Goal: Task Accomplishment & Management: Manage account settings

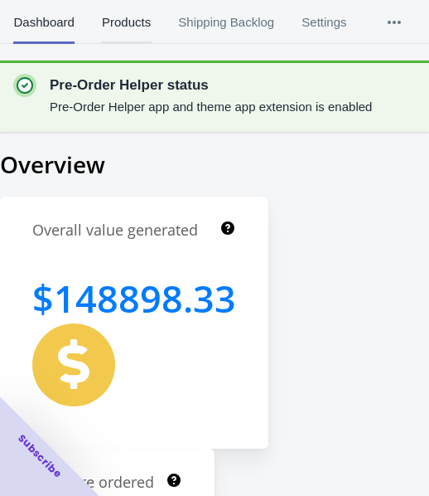
click at [127, 10] on span "Products" at bounding box center [126, 22] width 50 height 43
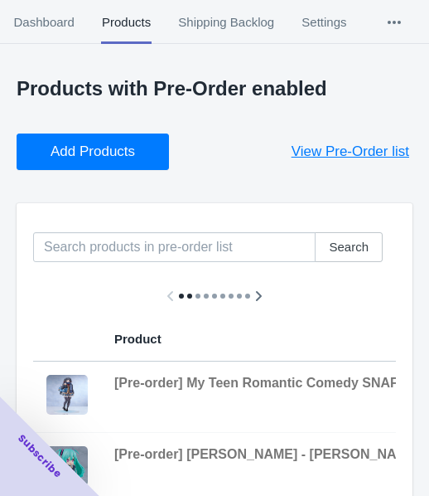
click at [60, 155] on span "Add Products" at bounding box center [93, 151] width 85 height 17
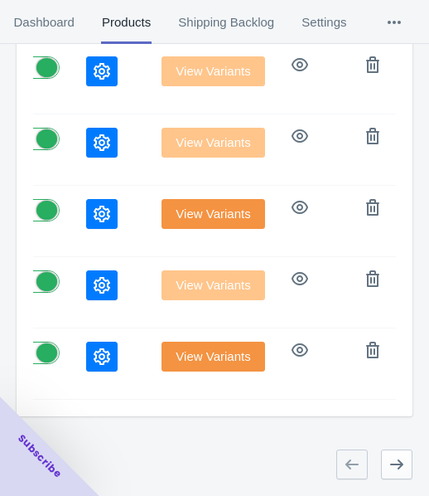
scroll to position [0, 974]
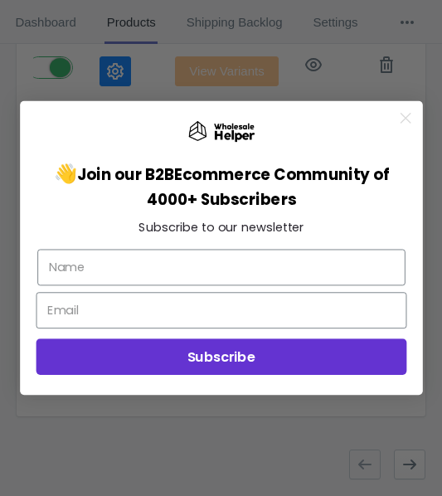
drag, startPoint x: 408, startPoint y: 121, endPoint x: 384, endPoint y: 155, distance: 41.1
click at [408, 121] on icon "Close dialog" at bounding box center [404, 118] width 9 height 9
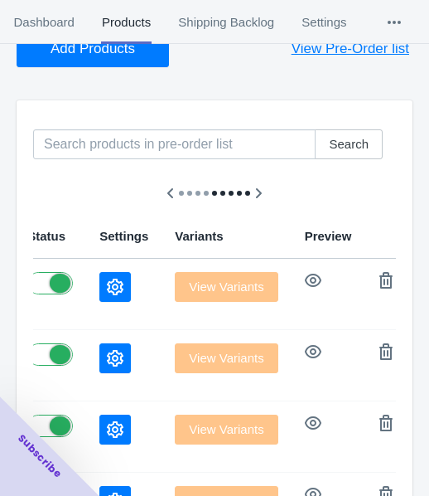
scroll to position [102, 0]
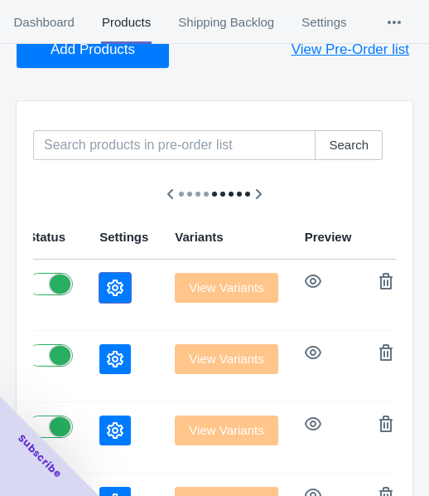
click at [99, 282] on button "button" at bounding box center [114, 288] width 31 height 30
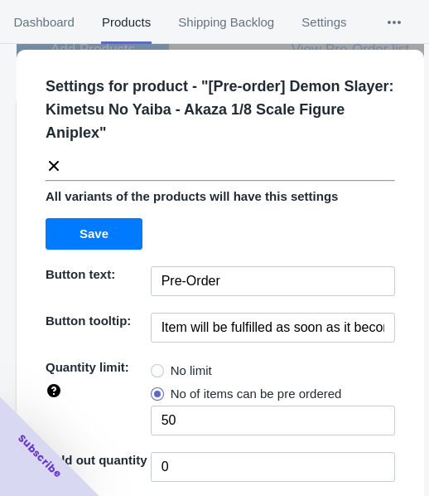
click at [157, 373] on span at bounding box center [157, 370] width 13 height 13
click at [156, 367] on input "No limit" at bounding box center [155, 366] width 1 height 1
radio input "true"
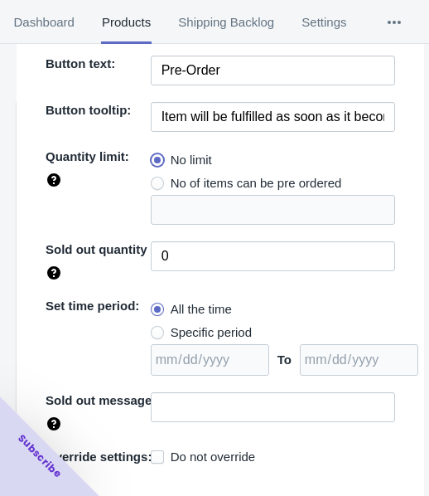
scroll to position [240, 0]
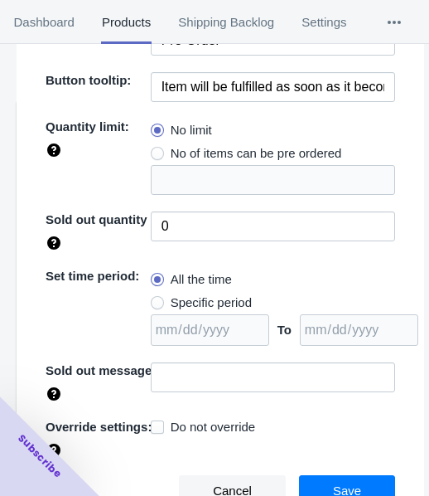
click at [192, 304] on span "Specific period" at bounding box center [211, 302] width 81 height 17
click at [156, 299] on input "Specific period" at bounding box center [155, 298] width 1 height 1
radio input "true"
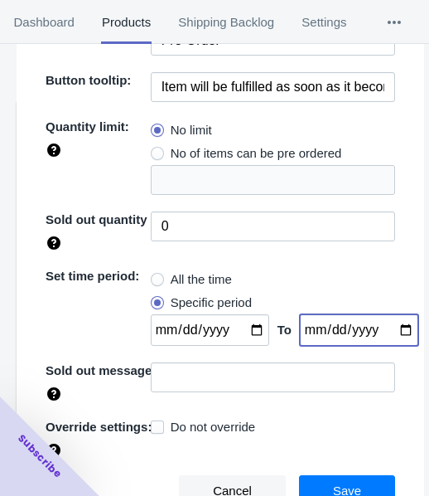
click at [380, 324] on input "date" at bounding box center [359, 329] width 118 height 31
type input "[DATE]"
click at [239, 322] on input "date" at bounding box center [210, 329] width 118 height 31
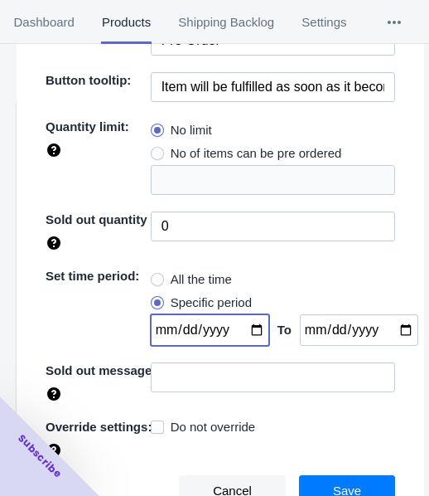
type input "[DATE]"
click at [317, 480] on button "Save" at bounding box center [347, 490] width 96 height 31
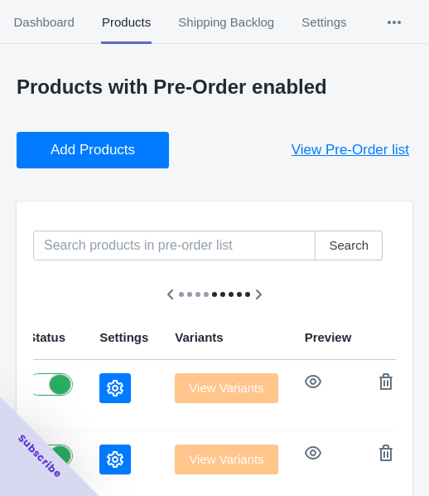
scroll to position [0, 0]
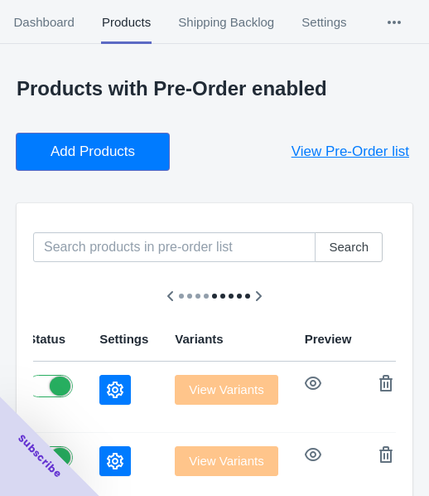
click at [147, 161] on button "Add Products" at bounding box center [93, 151] width 152 height 36
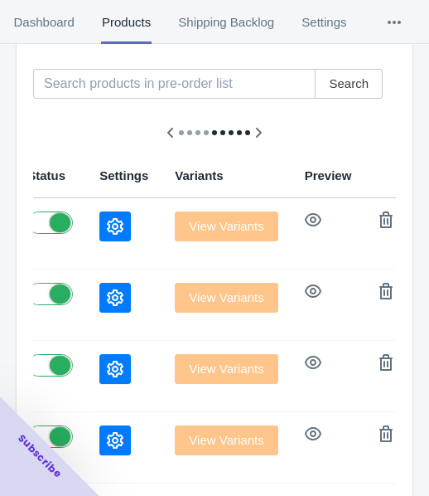
scroll to position [166, 0]
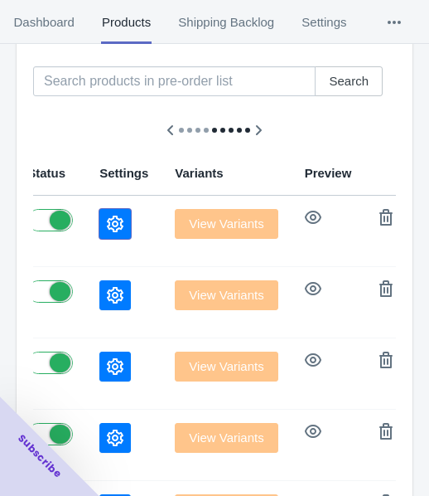
click at [107, 227] on icon "button" at bounding box center [115, 223] width 17 height 17
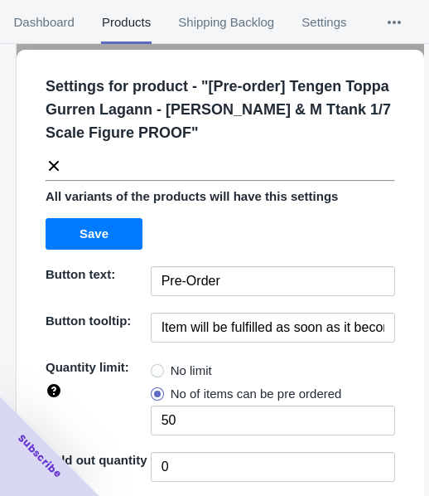
click at [174, 375] on span "No limit" at bounding box center [191, 370] width 41 height 17
click at [156, 367] on input "No limit" at bounding box center [155, 366] width 1 height 1
radio input "true"
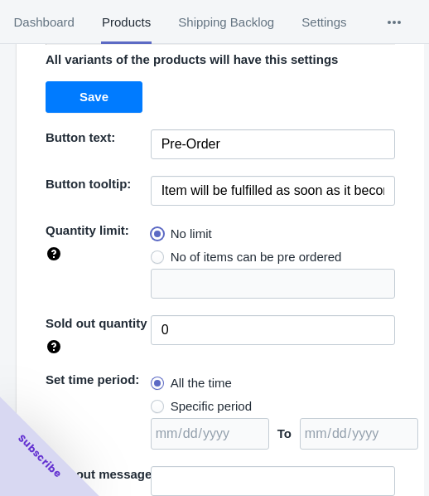
scroll to position [240, 0]
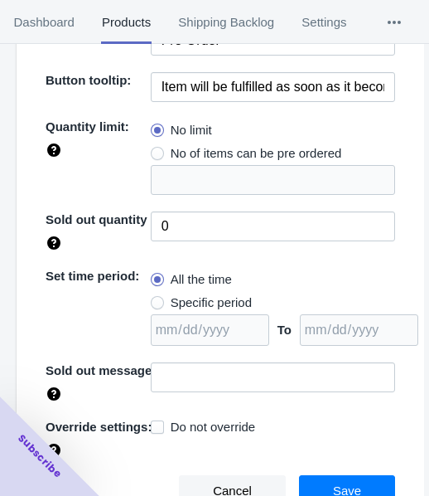
click at [215, 303] on span "Specific period" at bounding box center [211, 302] width 81 height 17
click at [156, 299] on input "Specific period" at bounding box center [155, 298] width 1 height 1
radio input "true"
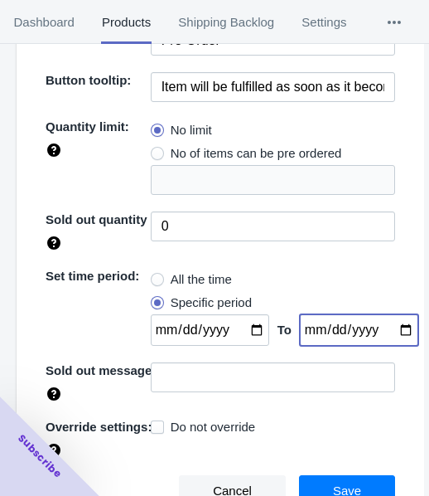
click at [385, 324] on input "date" at bounding box center [359, 329] width 118 height 31
type input "[DATE]"
click at [239, 326] on input "date" at bounding box center [210, 329] width 118 height 31
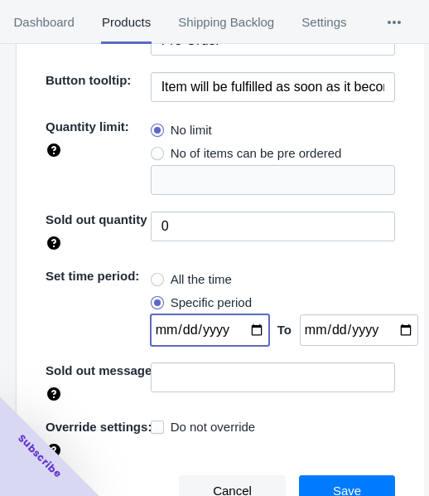
type input "[DATE]"
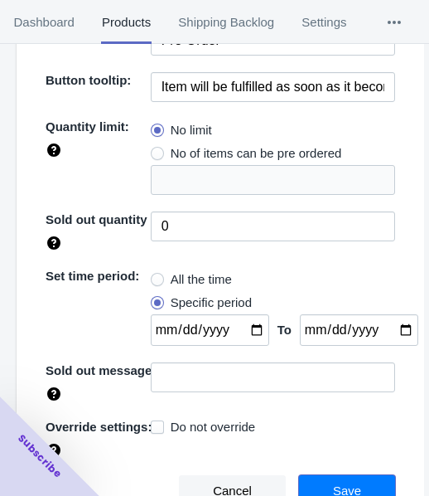
click at [351, 482] on button "Save" at bounding box center [347, 490] width 96 height 31
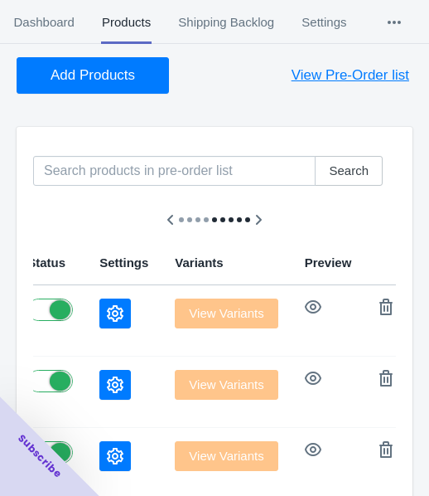
scroll to position [0, 0]
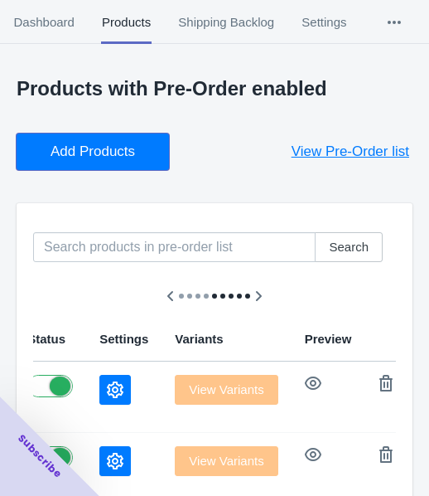
click at [106, 143] on span "Add Products" at bounding box center [93, 151] width 85 height 17
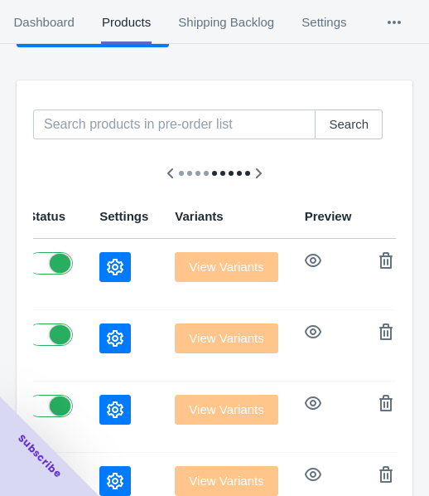
scroll to position [166, 0]
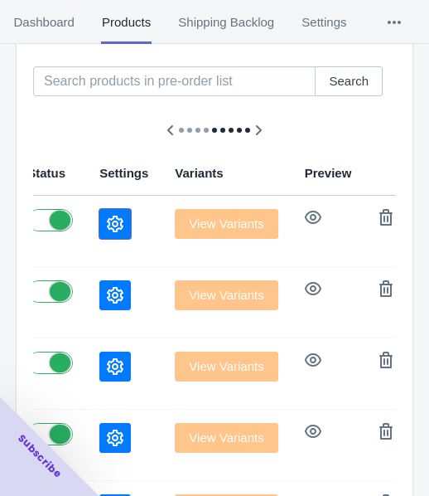
click at [99, 225] on button "button" at bounding box center [114, 224] width 31 height 30
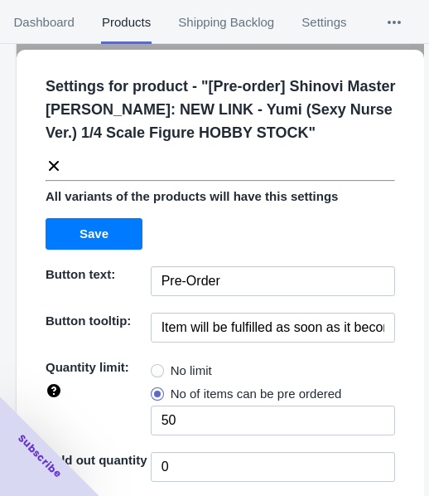
click at [185, 370] on span "No limit" at bounding box center [191, 370] width 41 height 17
click at [156, 367] on input "No limit" at bounding box center [155, 366] width 1 height 1
radio input "true"
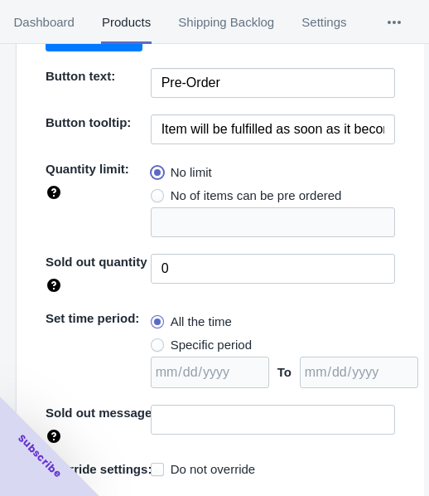
scroll to position [240, 0]
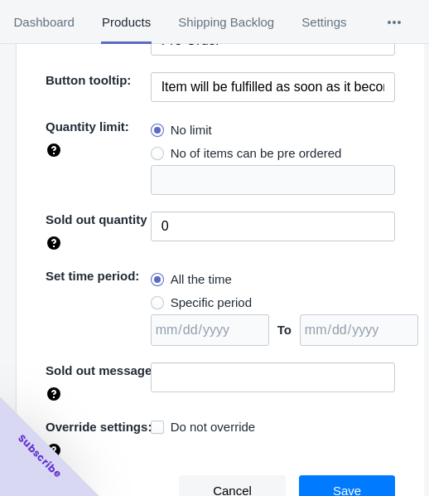
drag, startPoint x: 208, startPoint y: 295, endPoint x: 236, endPoint y: 299, distance: 28.5
click at [207, 294] on span "Specific period" at bounding box center [211, 302] width 81 height 17
click at [156, 298] on input "Specific period" at bounding box center [155, 298] width 1 height 1
radio input "true"
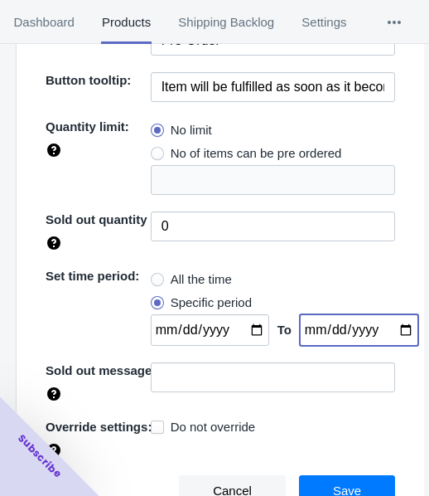
click at [388, 331] on input "date" at bounding box center [359, 329] width 118 height 31
type input "[DATE]"
click at [232, 326] on input "date" at bounding box center [210, 329] width 118 height 31
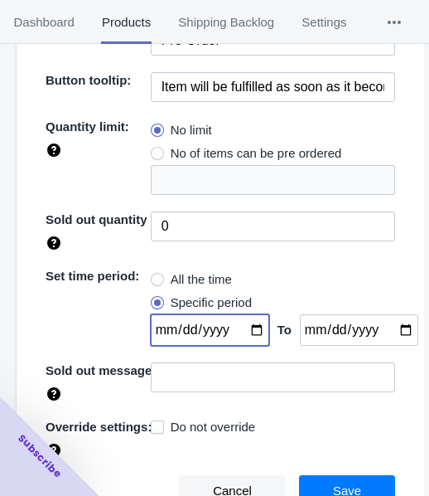
click at [246, 326] on input "date" at bounding box center [210, 329] width 118 height 31
type input "[DATE]"
drag, startPoint x: 326, startPoint y: 479, endPoint x: 108, endPoint y: 411, distance: 228.3
click at [325, 480] on button "Save" at bounding box center [347, 490] width 96 height 31
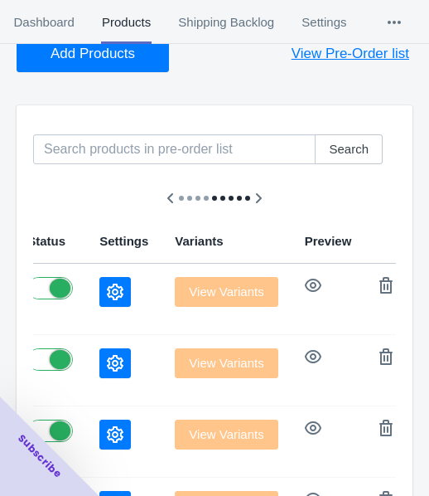
scroll to position [0, 0]
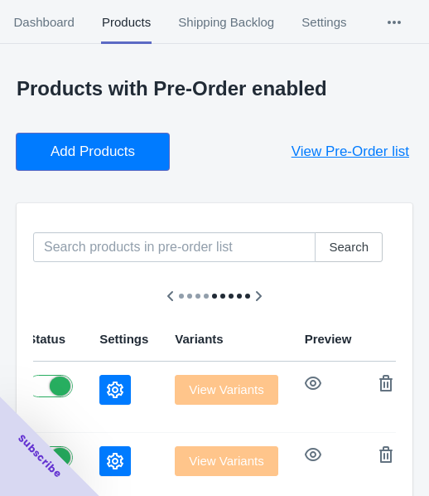
click at [109, 148] on span "Add Products" at bounding box center [93, 151] width 85 height 17
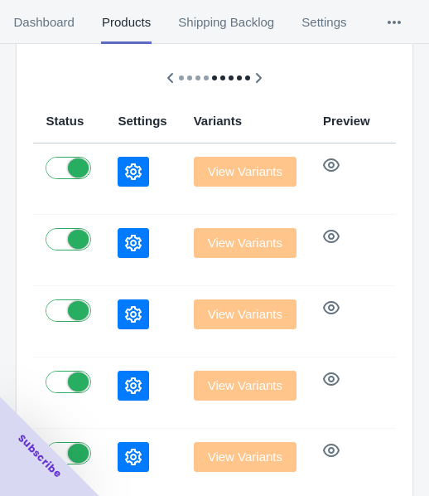
scroll to position [249, 0]
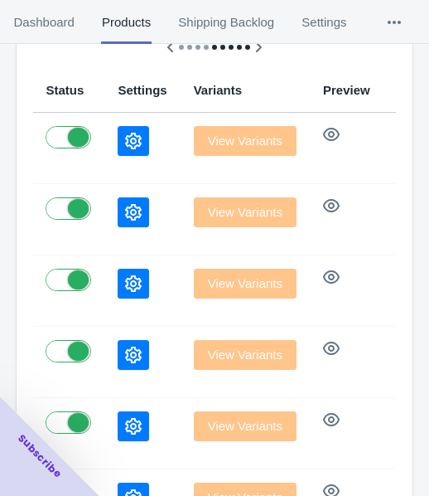
click at [118, 142] on div at bounding box center [142, 141] width 49 height 30
click at [118, 142] on button "button" at bounding box center [133, 141] width 31 height 30
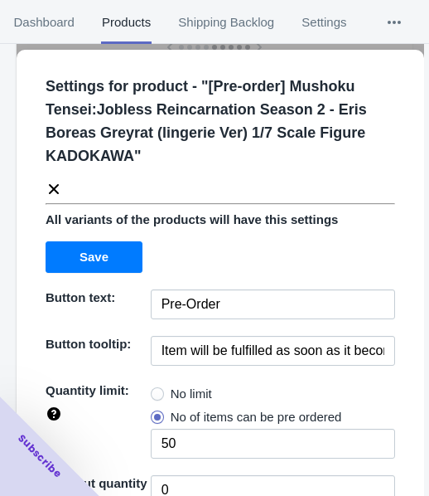
click at [158, 388] on span at bounding box center [157, 393] width 13 height 13
click at [156, 389] on input "No limit" at bounding box center [155, 389] width 1 height 1
radio input "true"
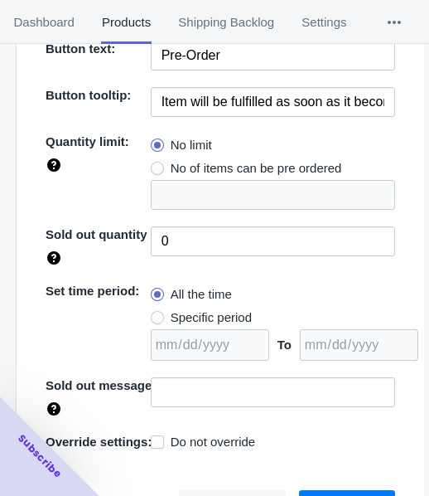
click at [197, 321] on span "Specific period" at bounding box center [211, 317] width 81 height 17
click at [156, 314] on input "Specific period" at bounding box center [155, 313] width 1 height 1
radio input "true"
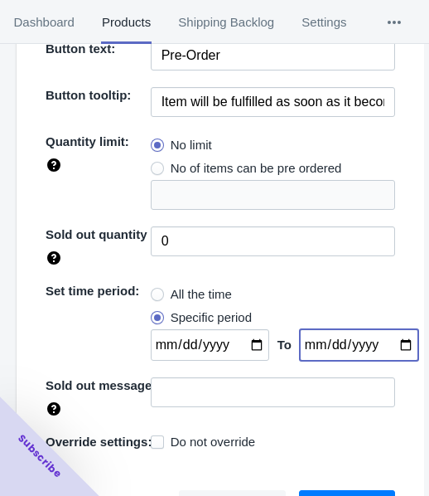
click at [386, 344] on input "date" at bounding box center [359, 344] width 118 height 31
type input "[DATE]"
click at [246, 347] on input "date" at bounding box center [210, 344] width 118 height 31
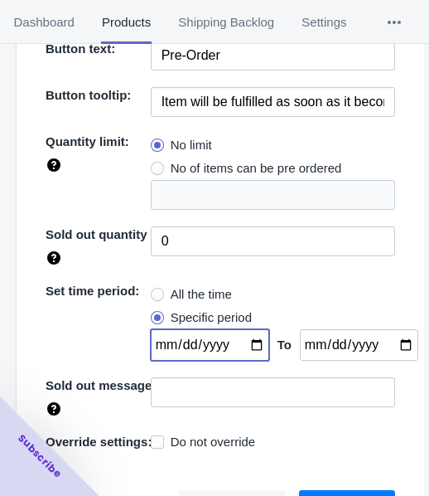
type input "[DATE]"
click at [337, 490] on button "Save" at bounding box center [347, 505] width 96 height 31
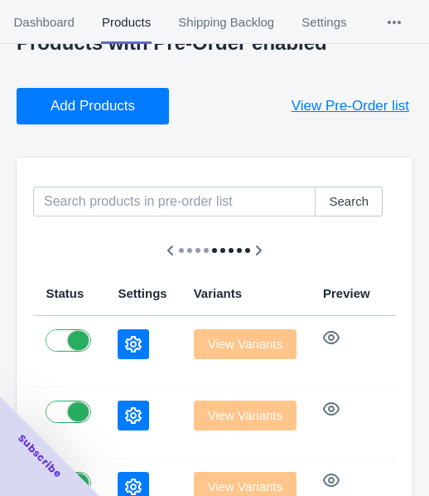
scroll to position [0, 0]
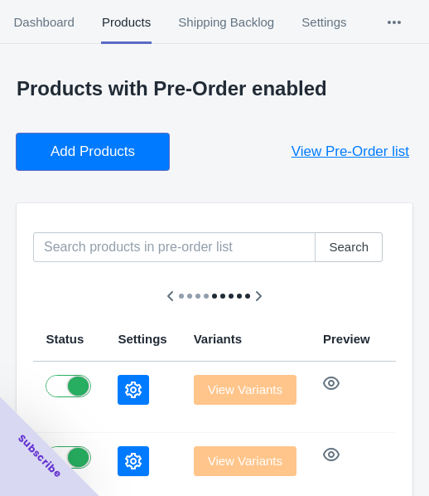
click at [120, 144] on span "Add Products" at bounding box center [93, 151] width 85 height 17
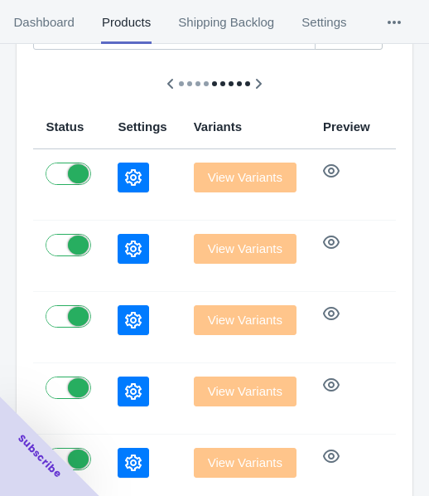
scroll to position [249, 0]
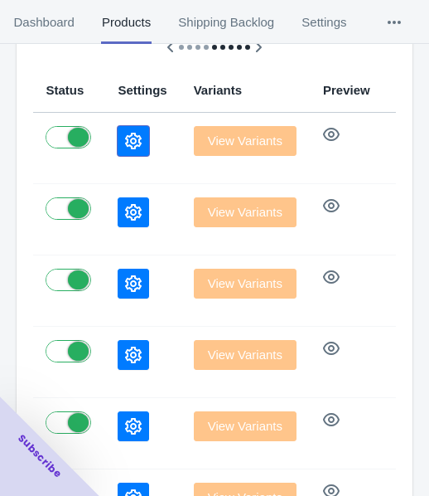
click at [118, 143] on button "button" at bounding box center [133, 141] width 31 height 30
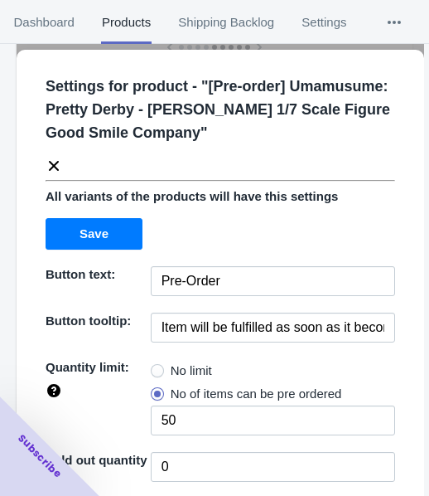
click at [171, 370] on span "No limit" at bounding box center [191, 370] width 41 height 17
click at [156, 367] on input "No limit" at bounding box center [155, 366] width 1 height 1
radio input "true"
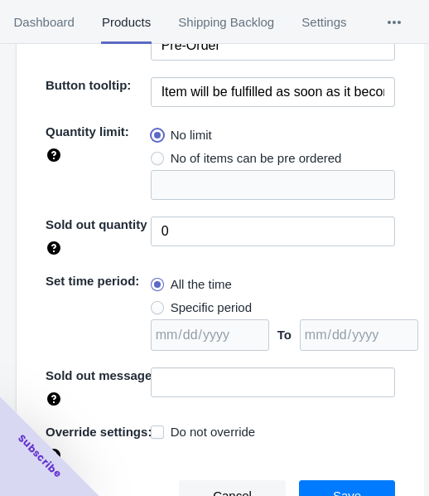
scroll to position [240, 0]
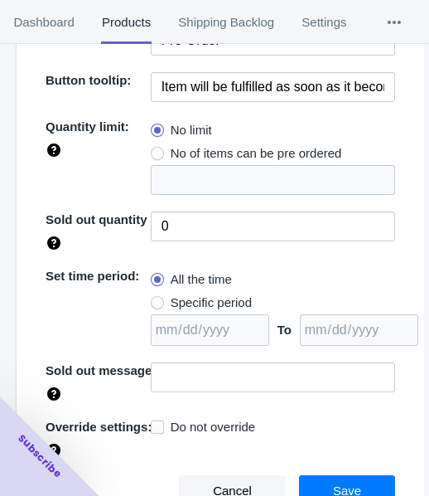
click at [202, 294] on span "Specific period" at bounding box center [211, 302] width 81 height 17
click at [156, 298] on input "Specific period" at bounding box center [155, 298] width 1 height 1
radio input "true"
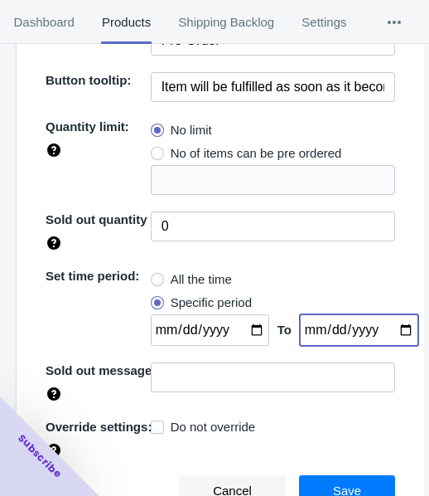
click at [388, 328] on input "date" at bounding box center [359, 329] width 118 height 31
type input "[DATE]"
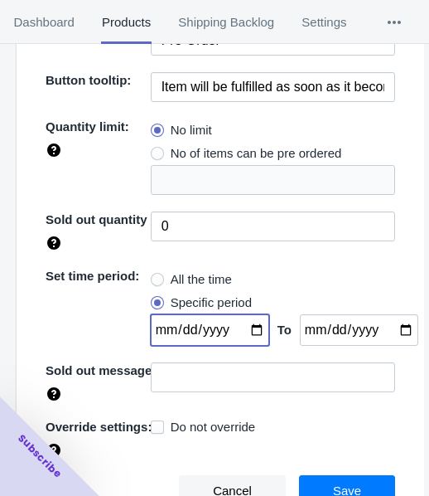
click at [243, 336] on input "date" at bounding box center [210, 329] width 118 height 31
click at [239, 325] on input "date" at bounding box center [210, 329] width 118 height 31
type input "[DATE]"
click at [342, 476] on button "Save" at bounding box center [347, 490] width 96 height 31
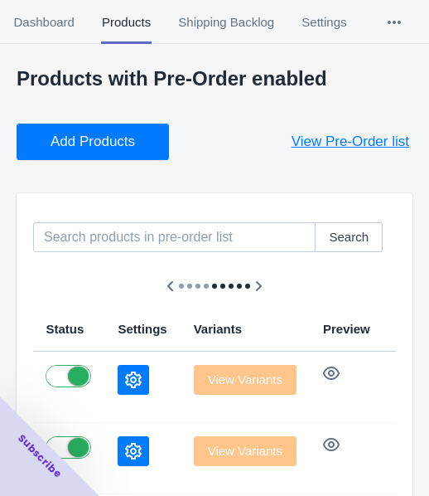
scroll to position [0, 0]
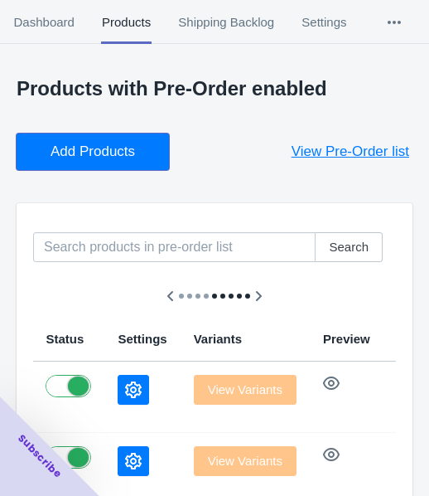
click at [115, 143] on span "Add Products" at bounding box center [93, 151] width 85 height 17
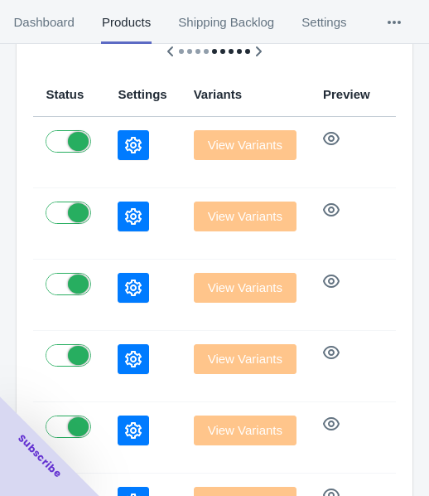
scroll to position [249, 0]
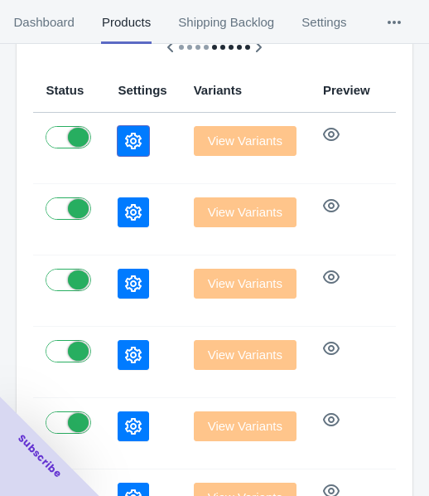
click at [125, 145] on icon "button" at bounding box center [133, 141] width 17 height 17
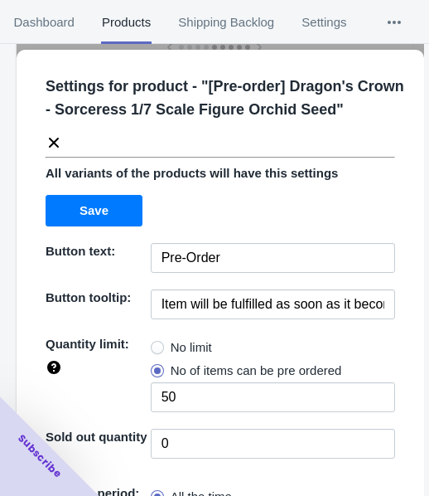
click at [156, 352] on span at bounding box center [157, 347] width 13 height 13
click at [156, 344] on input "No limit" at bounding box center [155, 343] width 1 height 1
radio input "true"
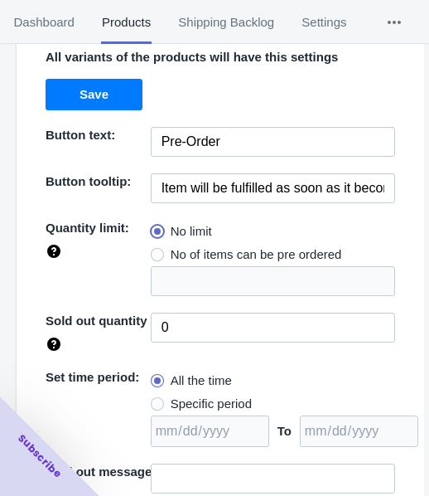
scroll to position [217, 0]
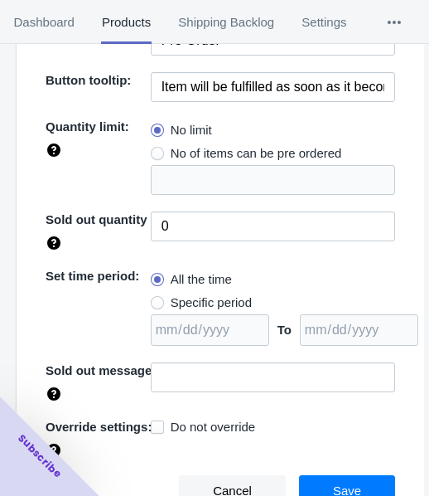
click at [185, 302] on span "Specific period" at bounding box center [211, 302] width 81 height 17
click at [156, 299] on input "Specific period" at bounding box center [155, 298] width 1 height 1
radio input "true"
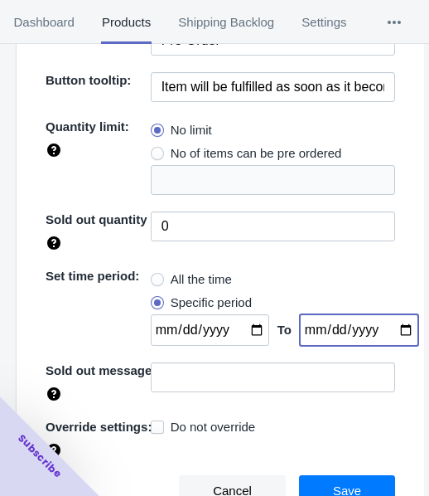
click at [384, 331] on input "date" at bounding box center [359, 329] width 118 height 31
type input "[DATE]"
click at [255, 325] on input "date" at bounding box center [210, 329] width 118 height 31
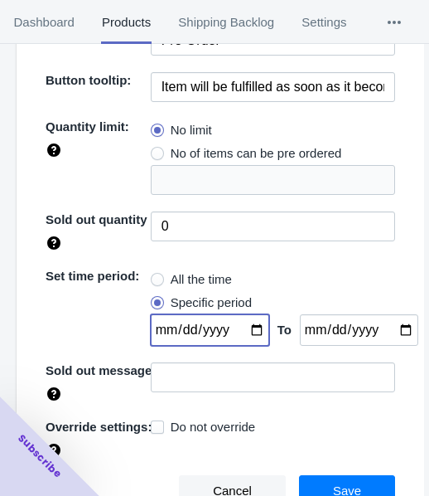
click at [241, 321] on input "date" at bounding box center [210, 329] width 118 height 31
type input "[DATE]"
click at [326, 478] on button "Save" at bounding box center [347, 490] width 96 height 31
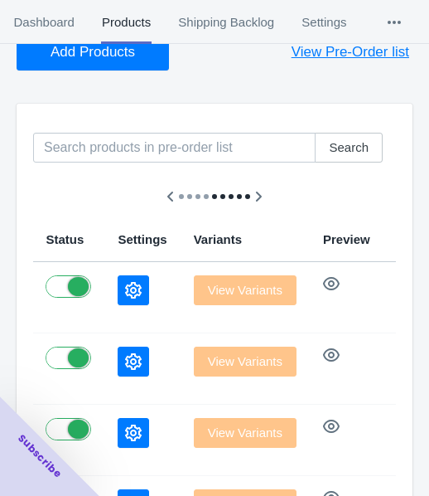
scroll to position [0, 0]
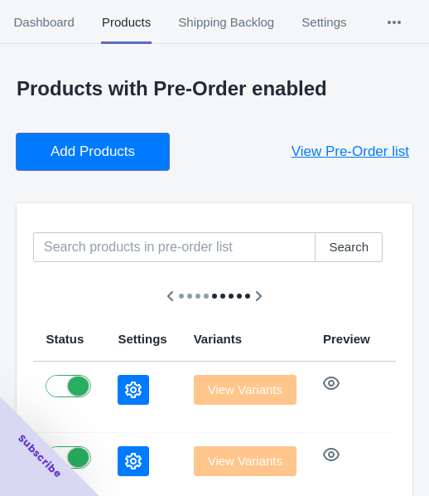
click at [115, 157] on span "Add Products" at bounding box center [93, 151] width 85 height 17
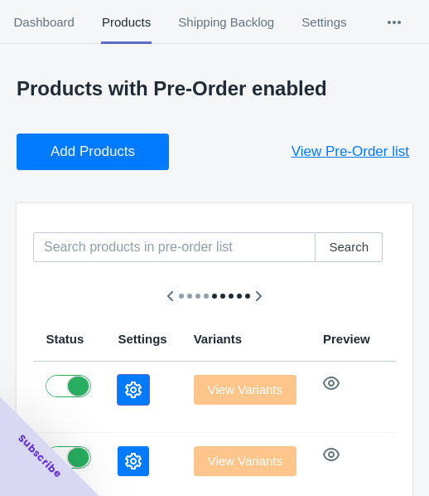
click at [125, 387] on icon "button" at bounding box center [133, 389] width 17 height 17
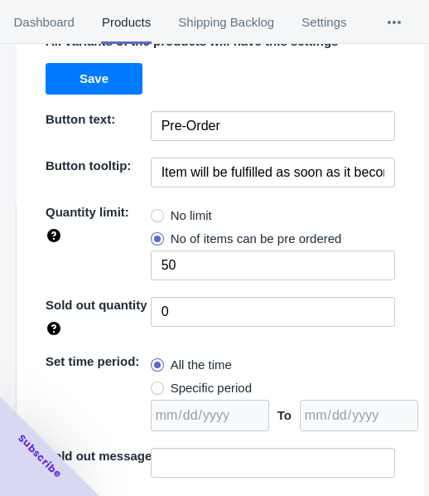
scroll to position [166, 0]
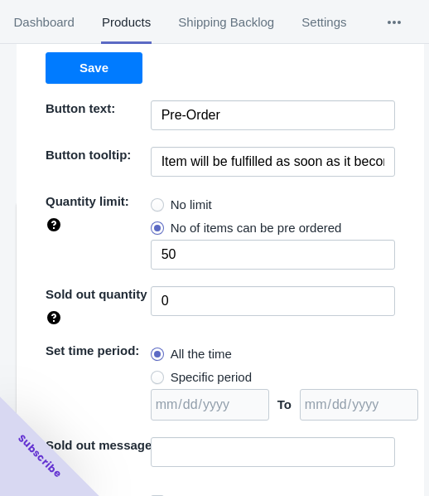
click at [190, 200] on span "No limit" at bounding box center [191, 204] width 41 height 17
click at [156, 201] on input "No limit" at bounding box center [155, 201] width 1 height 1
radio input "true"
click at [215, 370] on span "Specific period" at bounding box center [211, 377] width 81 height 17
click at [218, 371] on span "Specific period" at bounding box center [211, 377] width 81 height 17
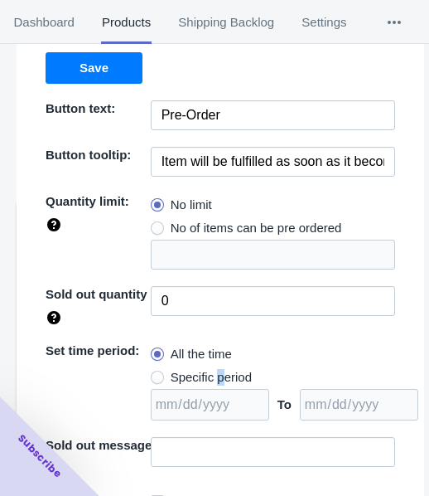
click at [156, 373] on input "Specific period" at bounding box center [155, 373] width 1 height 1
radio input "true"
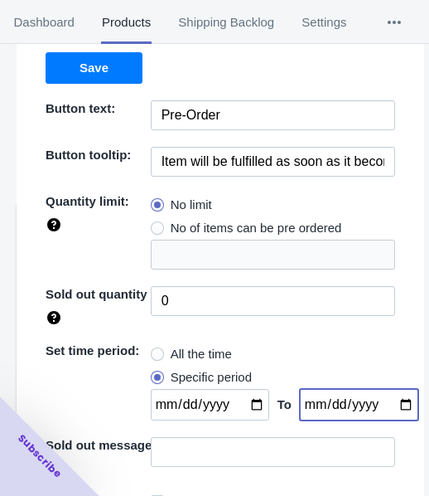
click at [391, 404] on input "date" at bounding box center [359, 404] width 118 height 31
type input "[DATE]"
click at [244, 397] on input "date" at bounding box center [210, 404] width 118 height 31
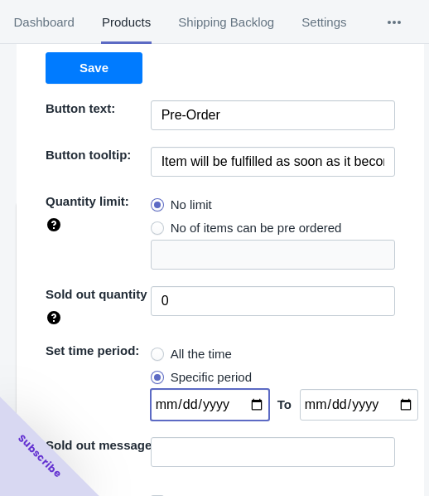
type input "[DATE]"
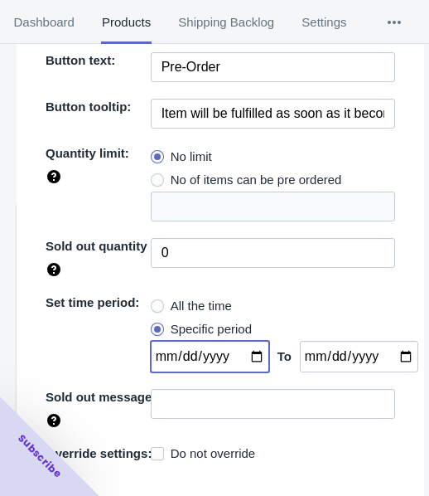
scroll to position [240, 0]
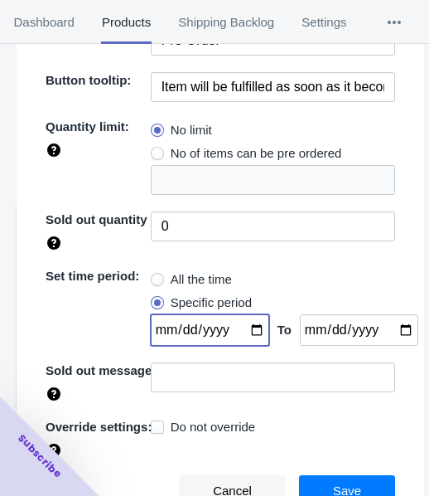
click at [334, 484] on span "Save" at bounding box center [347, 490] width 28 height 13
